Goal: Use online tool/utility: Utilize a website feature to perform a specific function

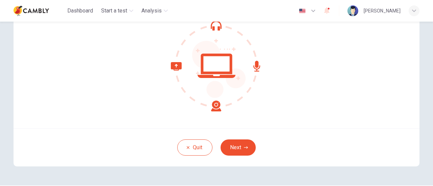
scroll to position [95, 0]
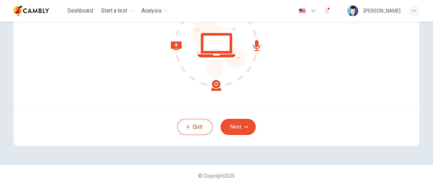
click at [240, 133] on button "Next" at bounding box center [237, 127] width 35 height 16
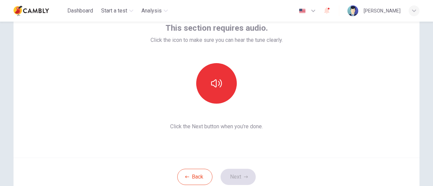
scroll to position [27, 0]
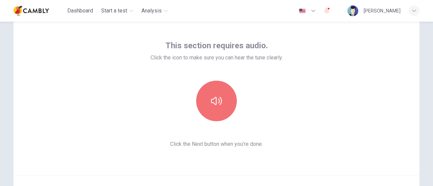
click at [207, 103] on button "button" at bounding box center [216, 101] width 41 height 41
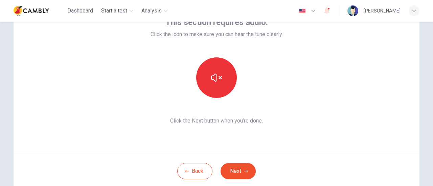
scroll to position [61, 0]
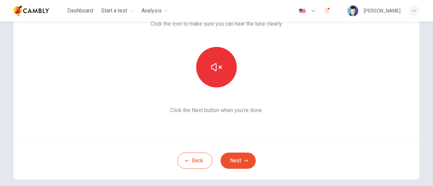
click at [229, 162] on button "Next" at bounding box center [237, 161] width 35 height 16
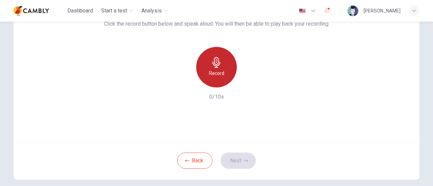
click at [229, 73] on div "Record" at bounding box center [216, 67] width 41 height 41
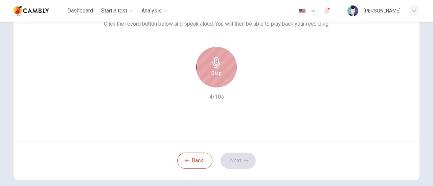
click at [229, 73] on div "Stop" at bounding box center [216, 67] width 41 height 41
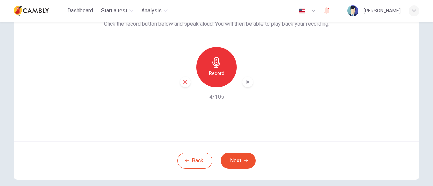
click at [246, 81] on icon "button" at bounding box center [247, 82] width 3 height 4
click at [240, 161] on button "Next" at bounding box center [237, 161] width 35 height 16
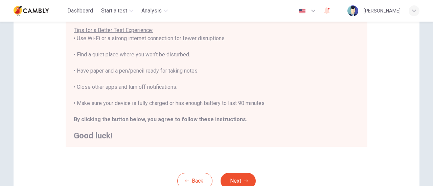
scroll to position [7, 0]
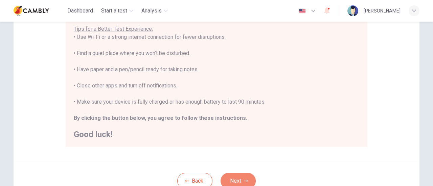
click at [240, 180] on button "Next" at bounding box center [237, 181] width 35 height 16
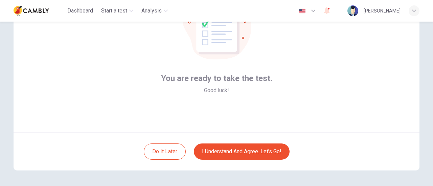
scroll to position [61, 0]
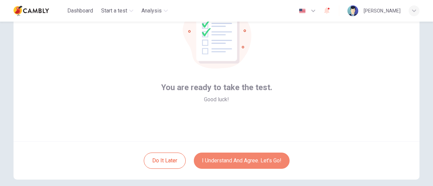
click at [232, 160] on button "I understand and agree. Let’s go!" at bounding box center [242, 161] width 96 height 16
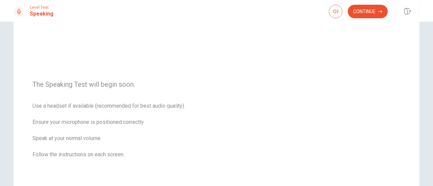
scroll to position [9, 0]
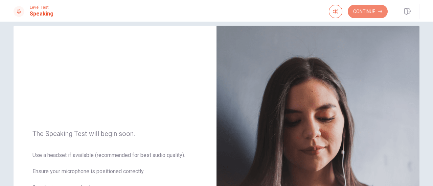
click at [377, 12] on button "Continue" at bounding box center [368, 12] width 40 height 14
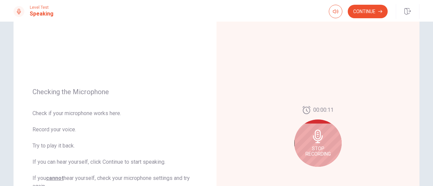
scroll to position [77, 0]
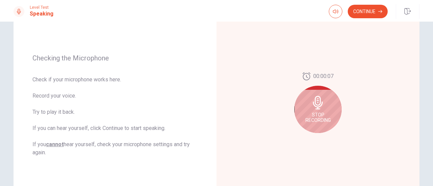
click at [315, 110] on div "Stop Recording" at bounding box center [317, 109] width 47 height 47
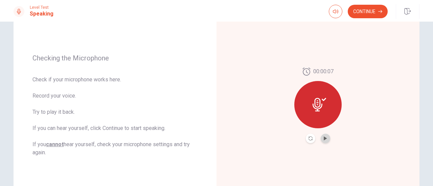
click at [325, 140] on icon "Play Audio" at bounding box center [325, 139] width 4 height 4
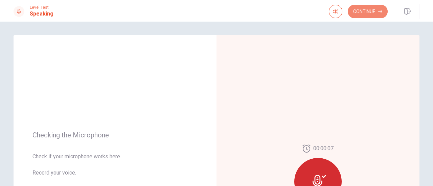
click at [363, 9] on button "Continue" at bounding box center [368, 12] width 40 height 14
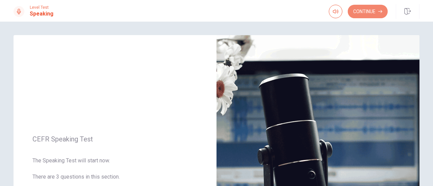
click at [371, 13] on button "Continue" at bounding box center [368, 12] width 40 height 14
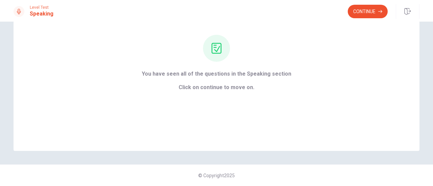
scroll to position [60, 0]
click at [370, 16] on button "Continue" at bounding box center [368, 12] width 40 height 14
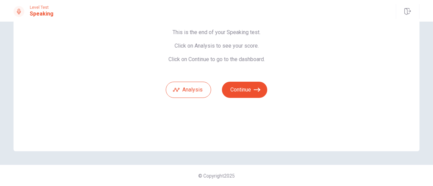
click at [254, 90] on icon "button" at bounding box center [257, 90] width 7 height 7
